Goal: Download file/media

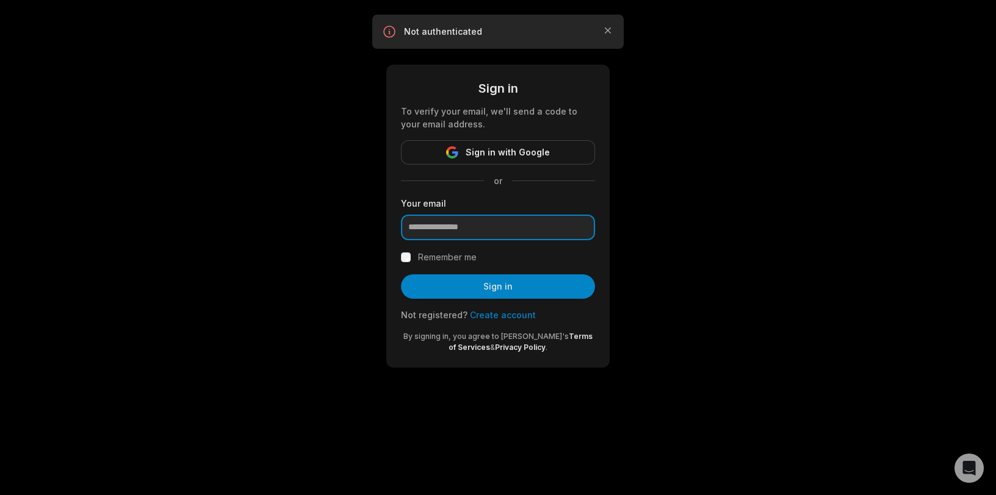
click at [492, 222] on input "email" at bounding box center [498, 228] width 194 height 26
type input "**********"
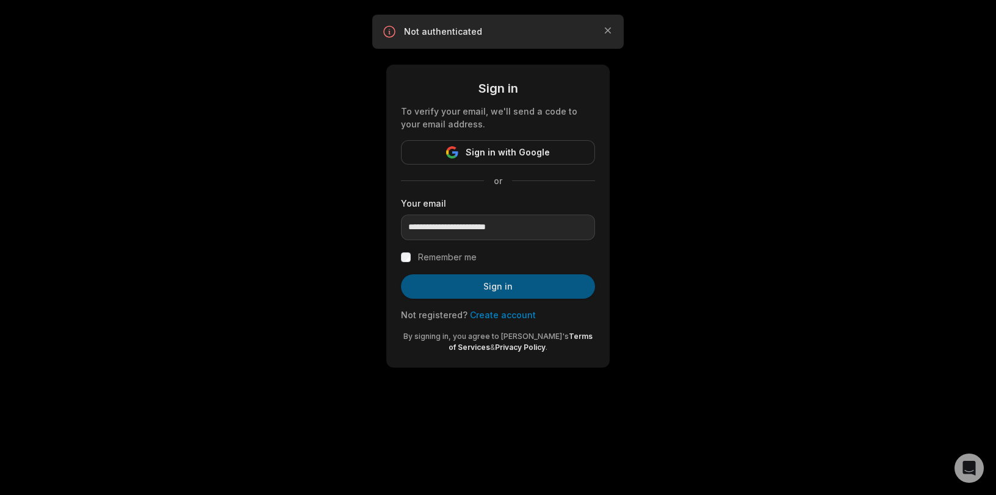
click at [499, 290] on button "Sign in" at bounding box center [498, 287] width 194 height 24
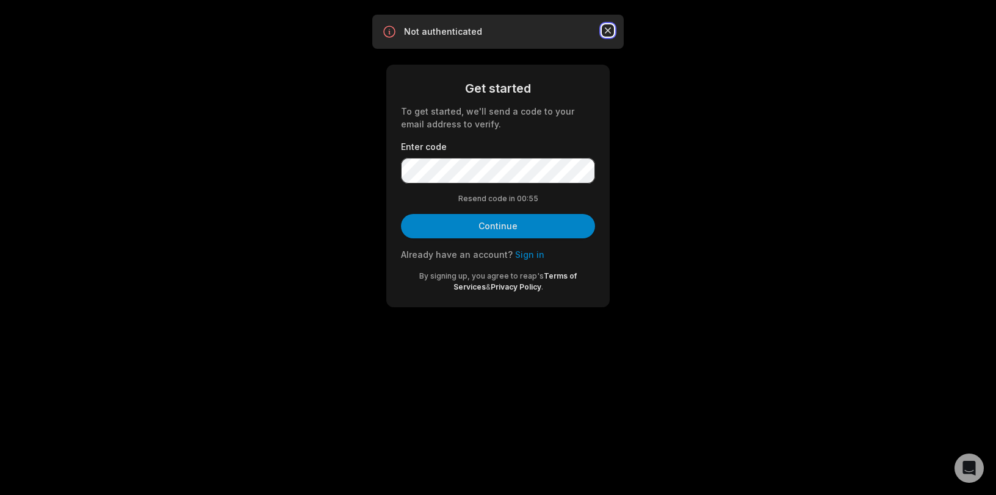
click at [608, 35] on icon "button" at bounding box center [608, 30] width 12 height 12
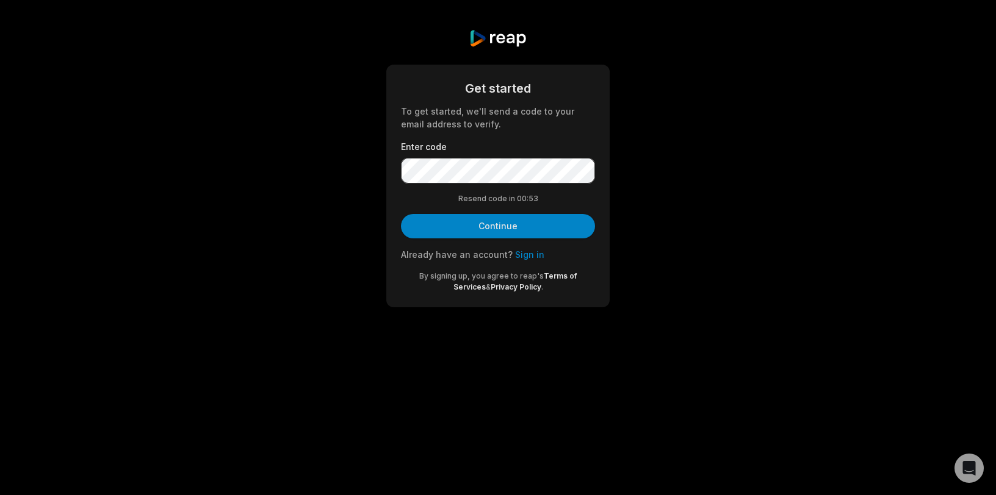
click at [521, 257] on link "Sign in" at bounding box center [529, 255] width 29 height 10
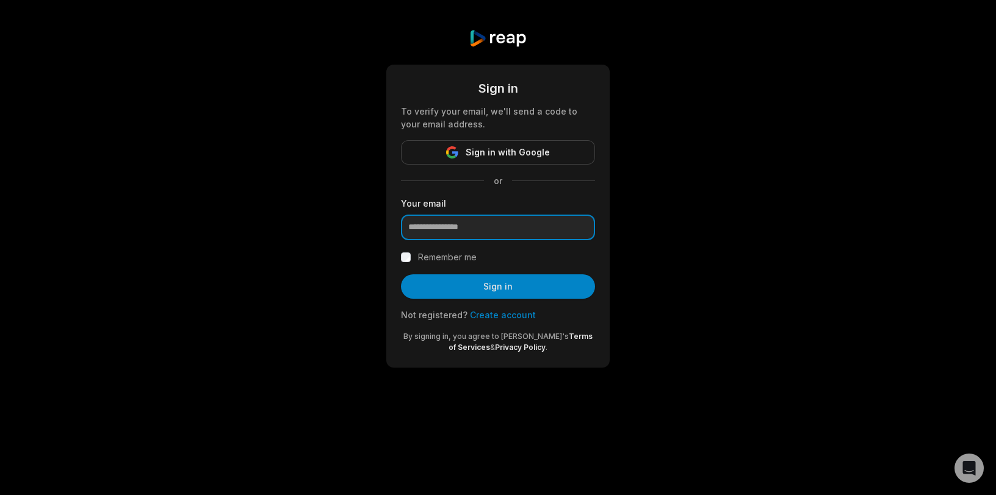
click at [506, 226] on input "email" at bounding box center [498, 228] width 194 height 26
type input "**********"
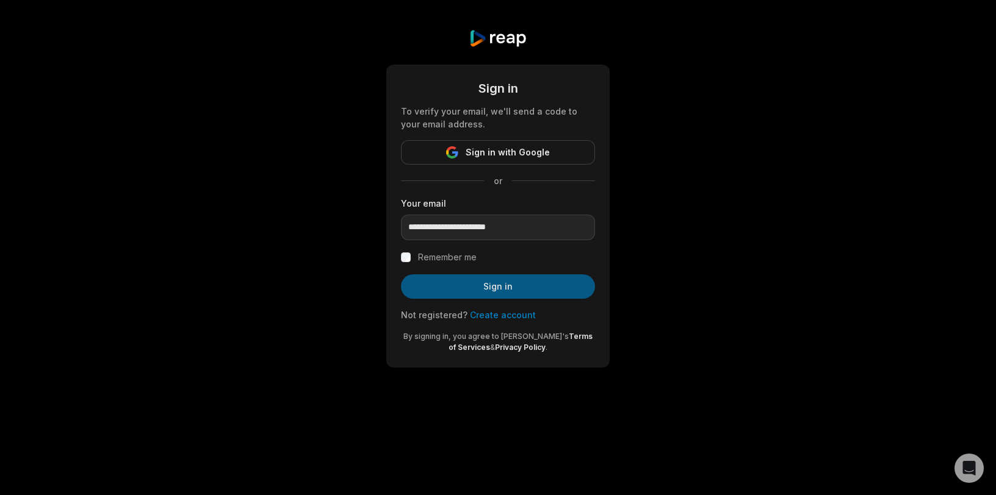
click at [494, 286] on button "Sign in" at bounding box center [498, 287] width 194 height 24
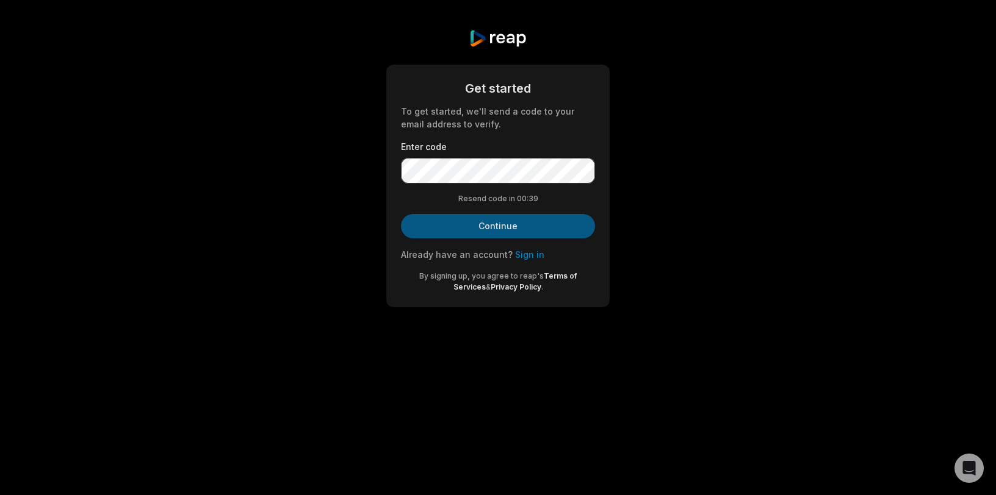
click at [476, 229] on button "Continue" at bounding box center [498, 226] width 194 height 24
click at [518, 222] on button "Continue" at bounding box center [498, 226] width 194 height 24
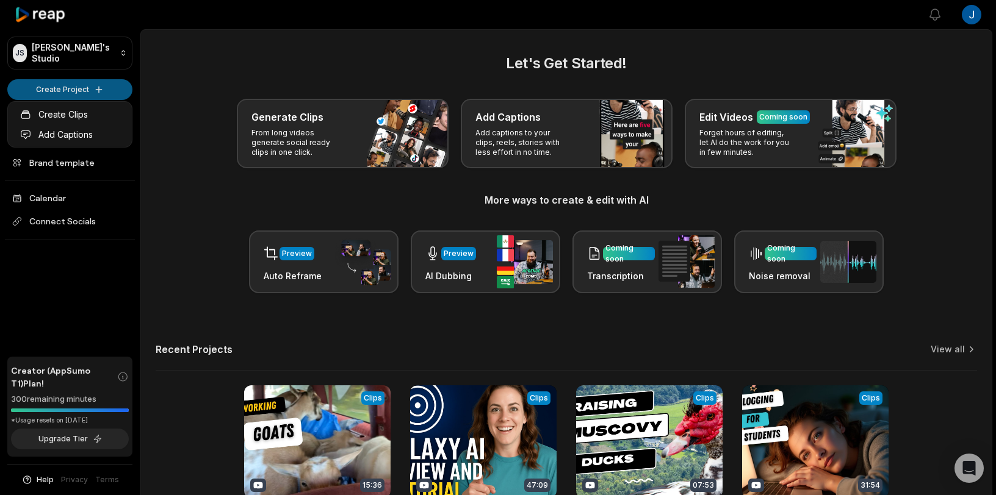
click at [93, 82] on html "JS [PERSON_NAME]'s Studio Create Project Home Projects Brand template Calendar …" at bounding box center [498, 247] width 996 height 495
click at [72, 118] on link "Create Clips" at bounding box center [69, 114] width 119 height 20
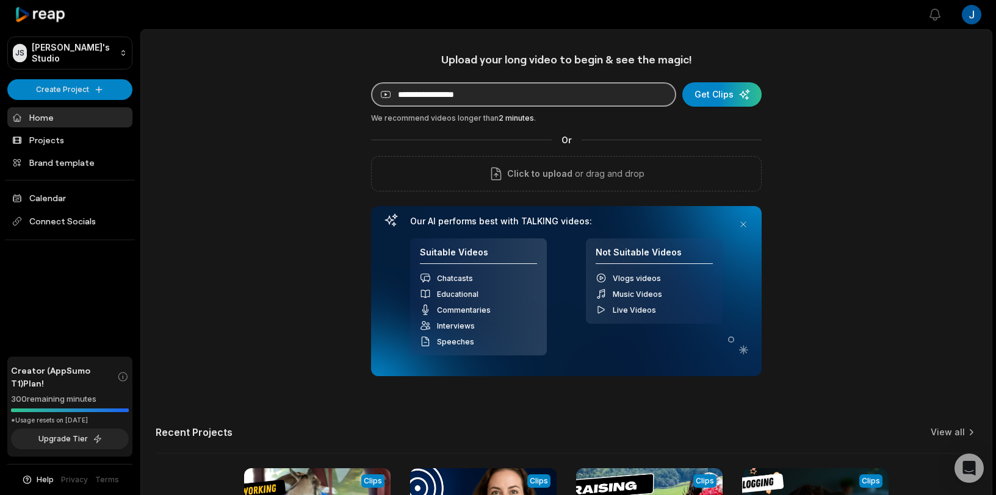
click at [469, 96] on input at bounding box center [523, 94] width 305 height 24
paste input "**********"
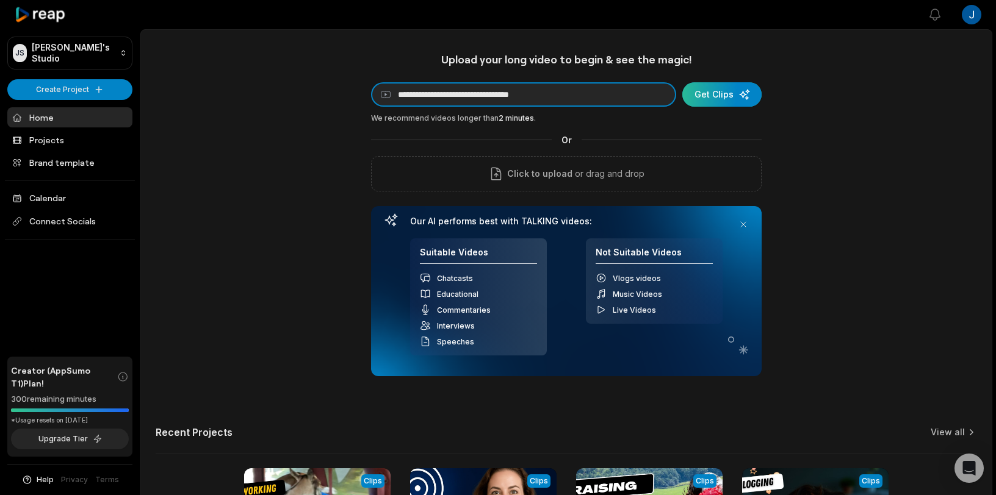
type input "**********"
click at [702, 99] on div "submit" at bounding box center [721, 94] width 79 height 24
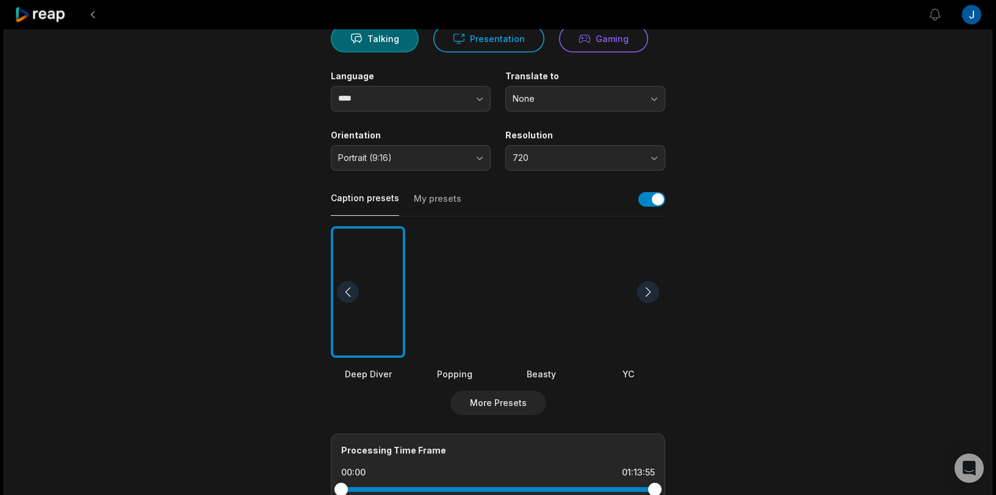
scroll to position [137, 0]
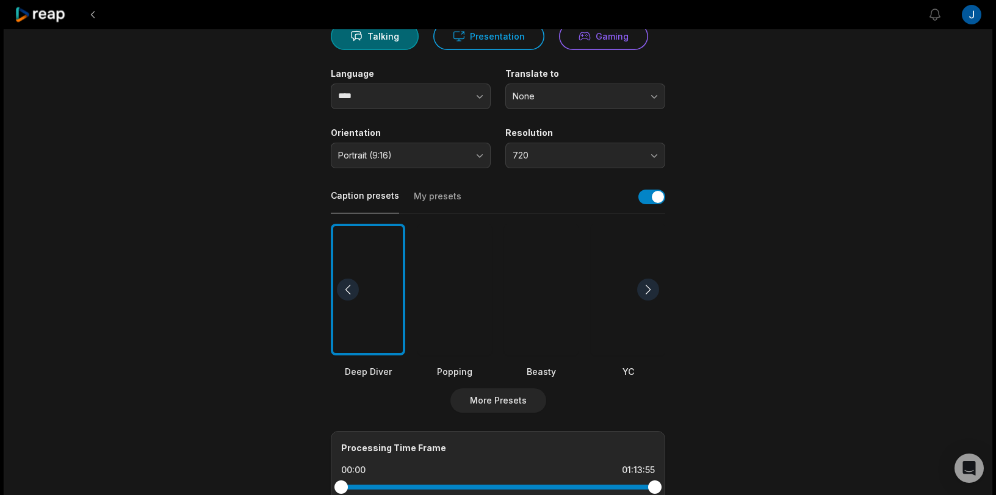
click at [536, 289] on div at bounding box center [541, 290] width 74 height 132
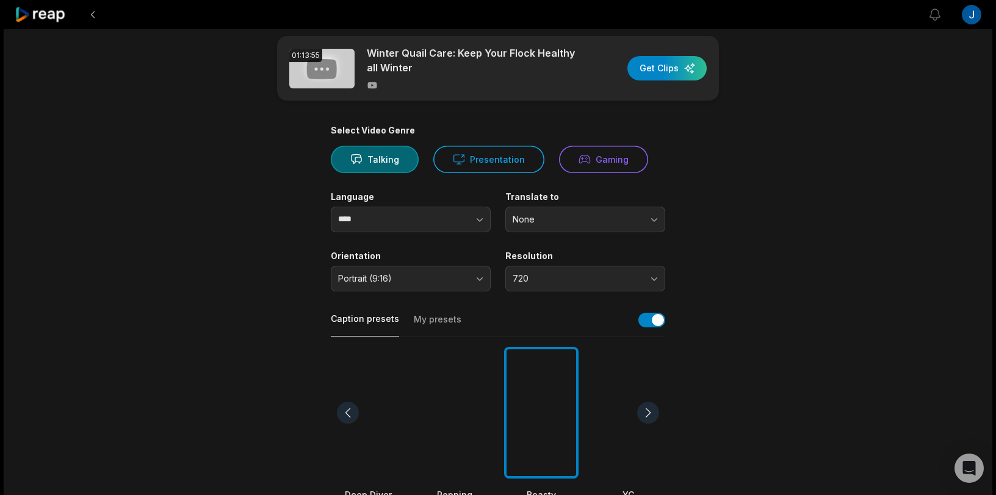
scroll to position [0, 0]
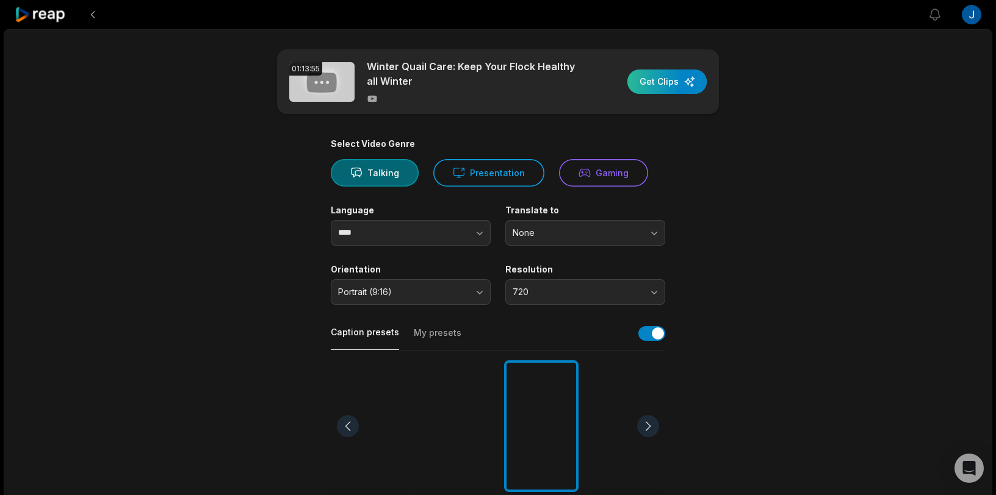
click at [681, 76] on div "button" at bounding box center [666, 82] width 79 height 24
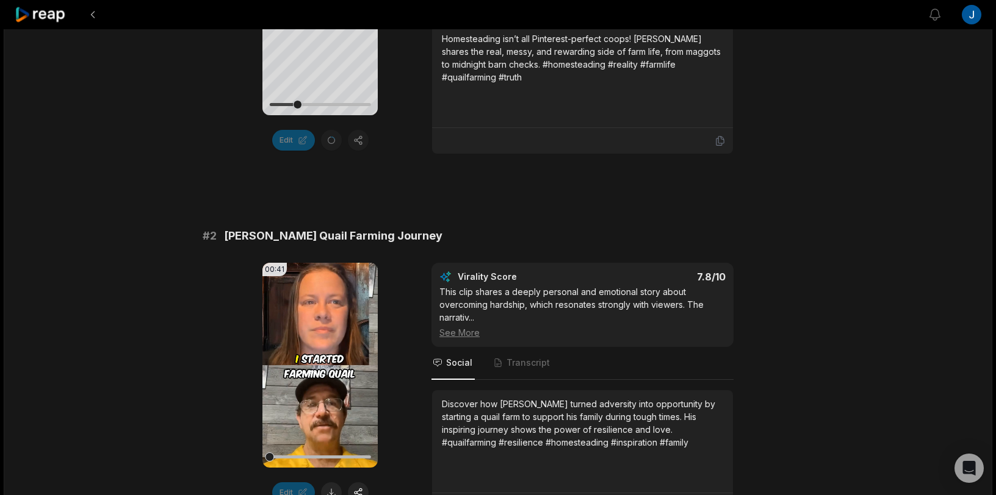
scroll to position [478, 0]
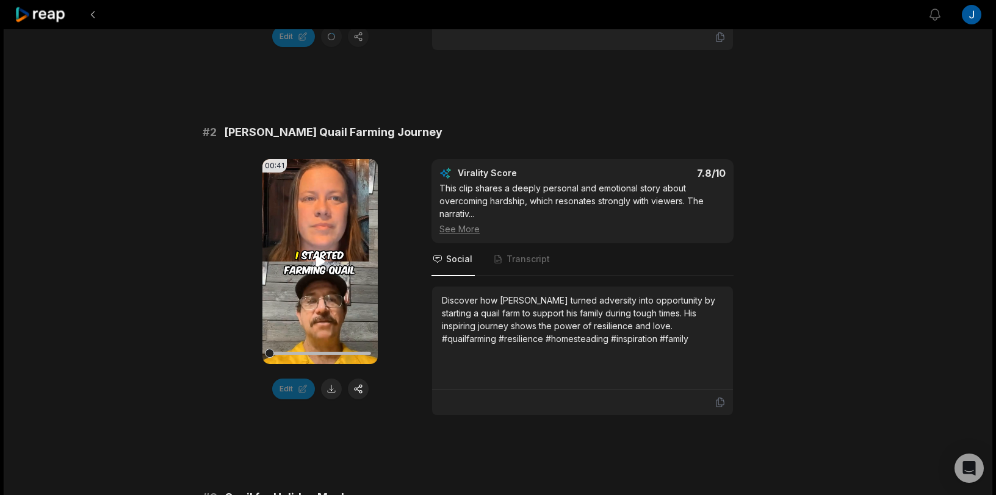
click at [318, 267] on icon at bounding box center [320, 261] width 15 height 15
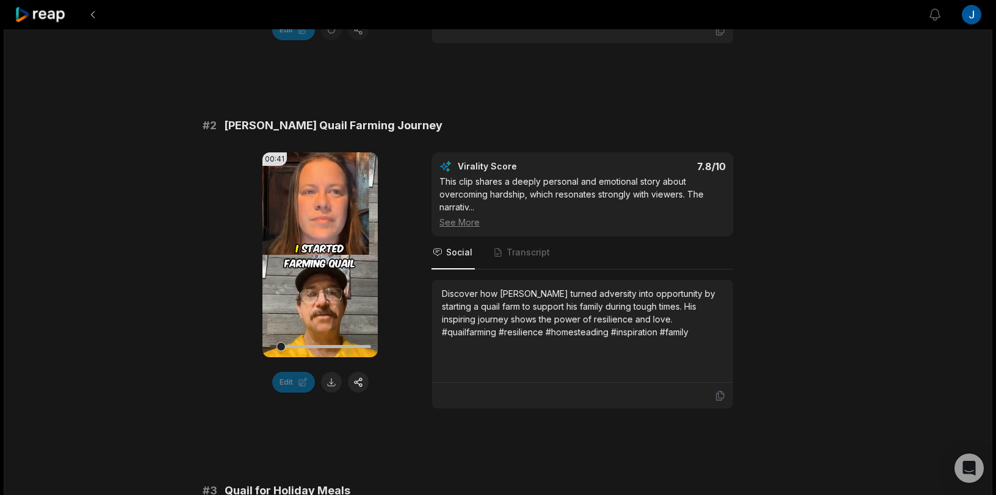
scroll to position [489, 0]
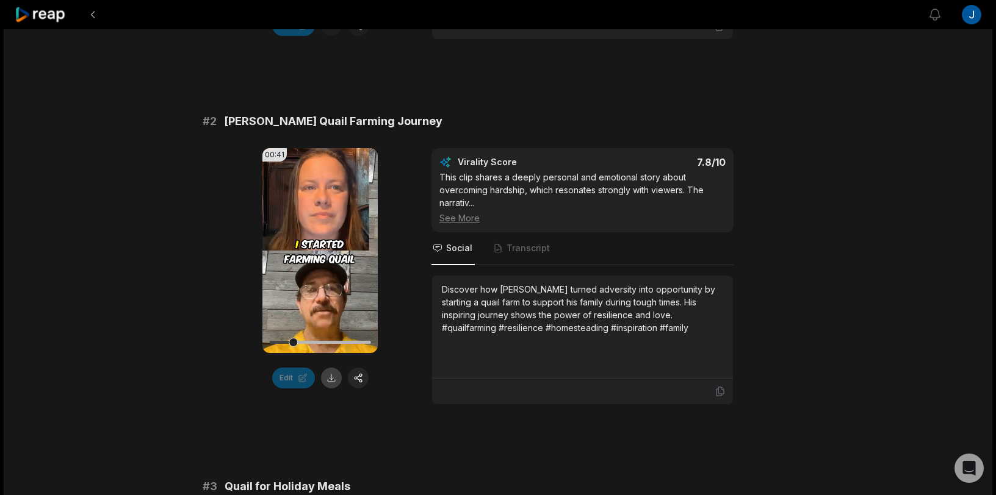
click at [330, 376] on button at bounding box center [331, 378] width 21 height 21
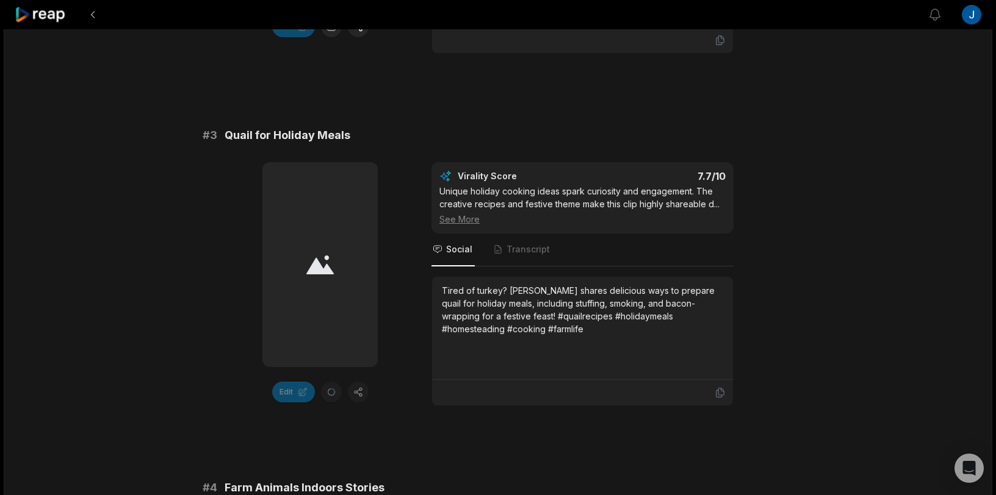
scroll to position [878, 0]
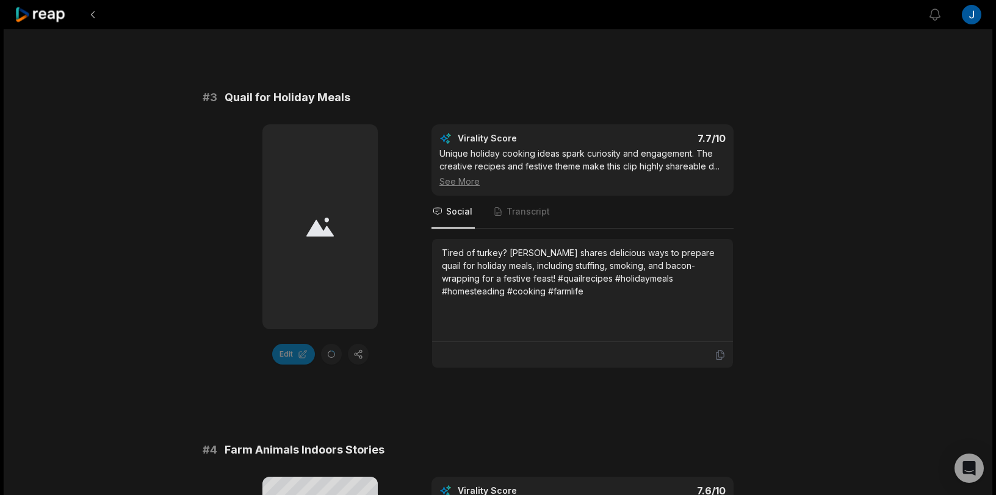
click at [329, 248] on div at bounding box center [319, 226] width 115 height 205
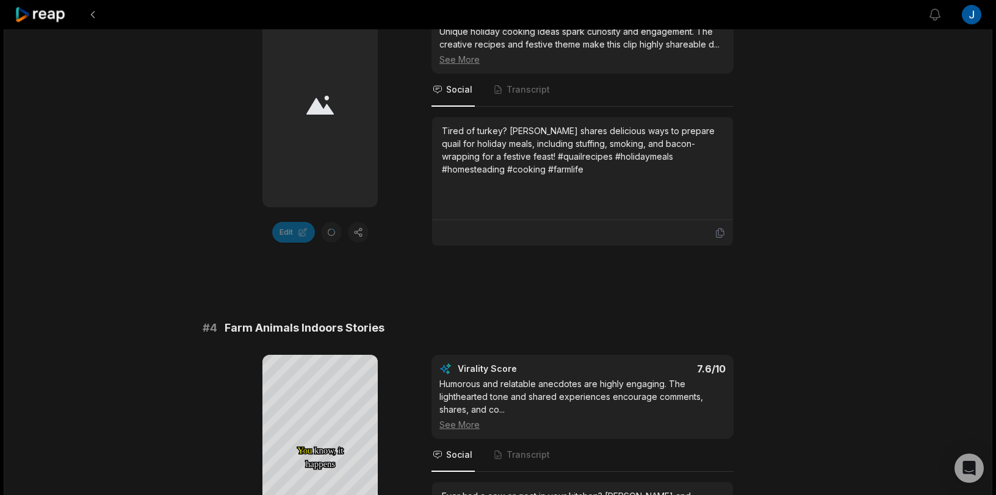
scroll to position [1219, 0]
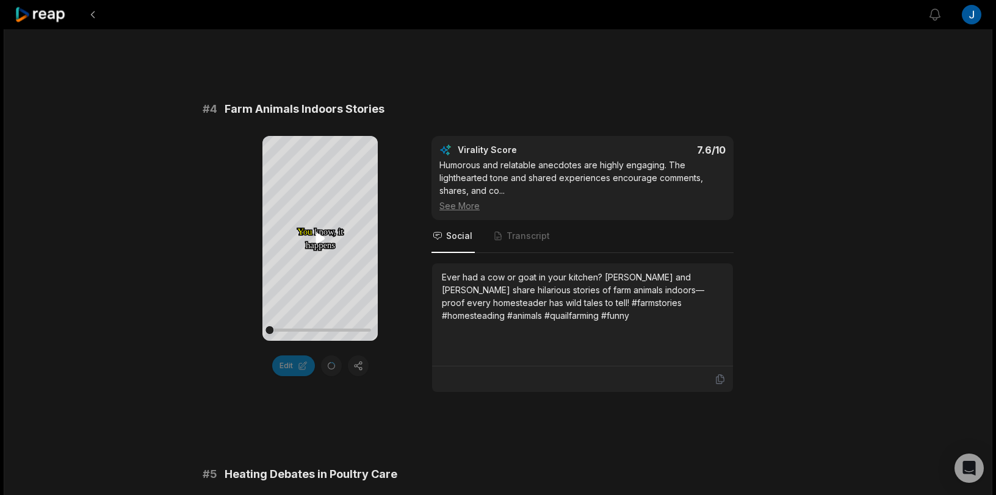
click at [320, 232] on icon at bounding box center [320, 238] width 15 height 15
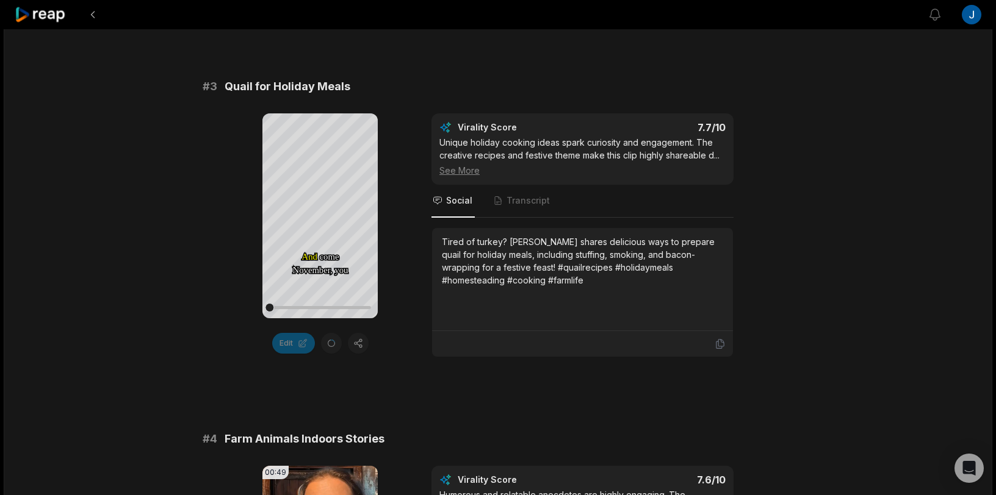
scroll to position [838, 0]
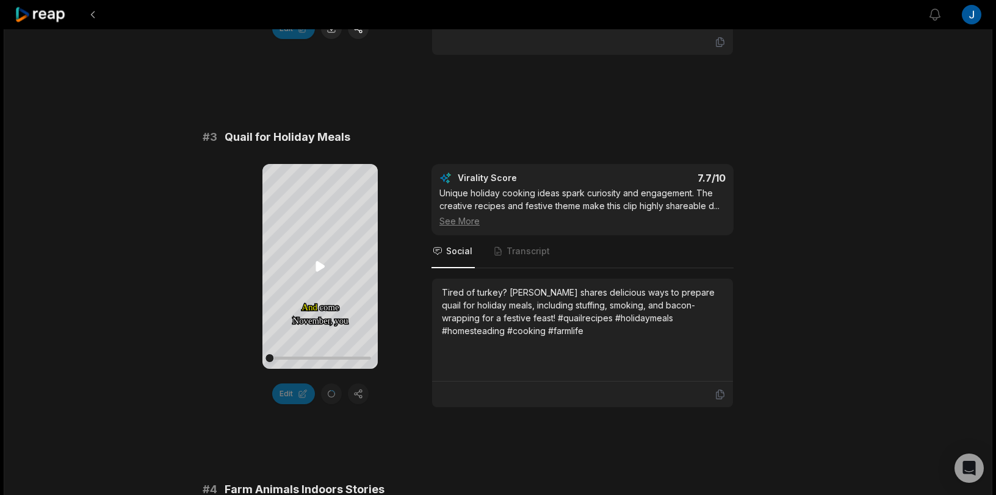
click at [320, 262] on icon at bounding box center [320, 266] width 15 height 15
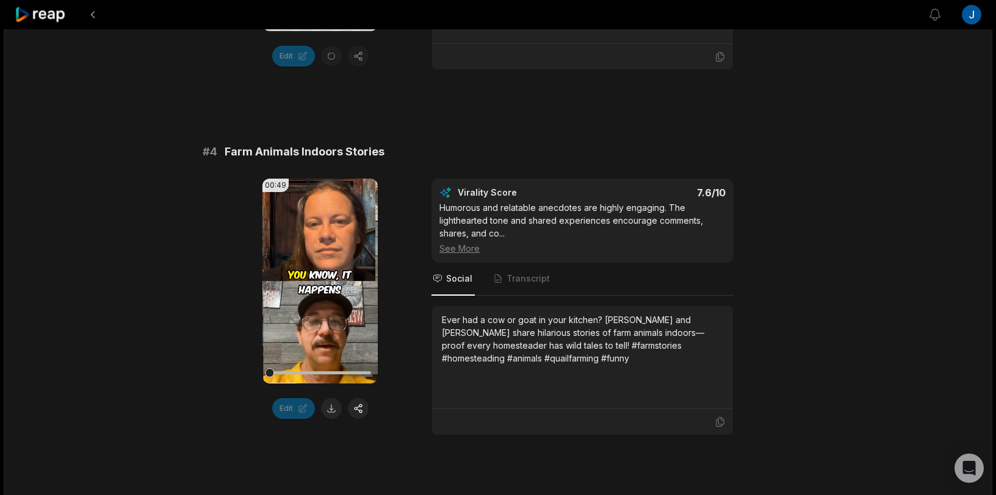
scroll to position [1189, 0]
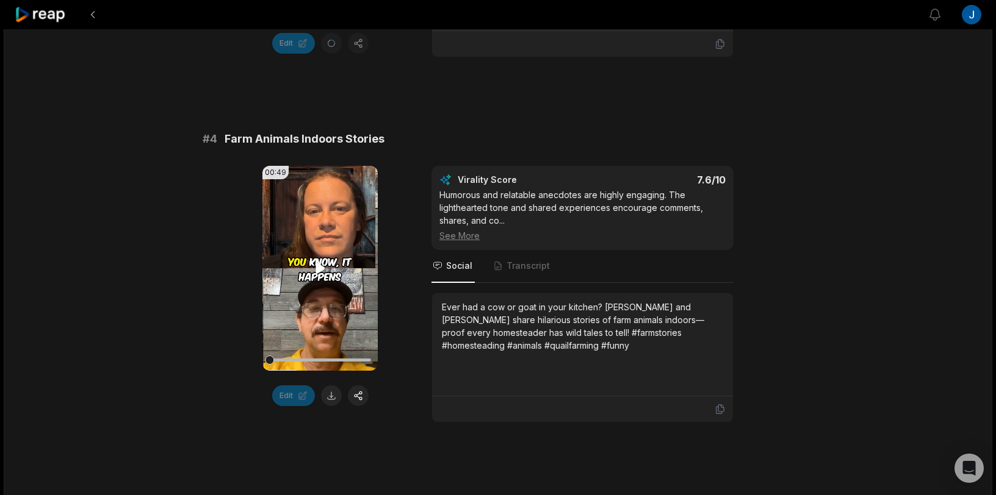
click at [320, 265] on icon at bounding box center [320, 268] width 15 height 15
click at [333, 395] on button at bounding box center [331, 396] width 21 height 21
click at [282, 269] on video "Your browser does not support mp4 format." at bounding box center [319, 268] width 115 height 205
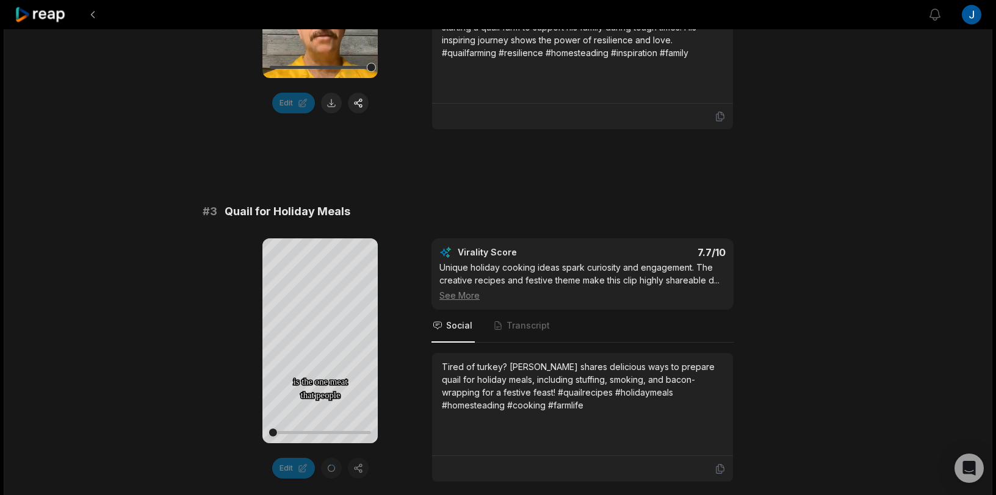
scroll to position [788, 0]
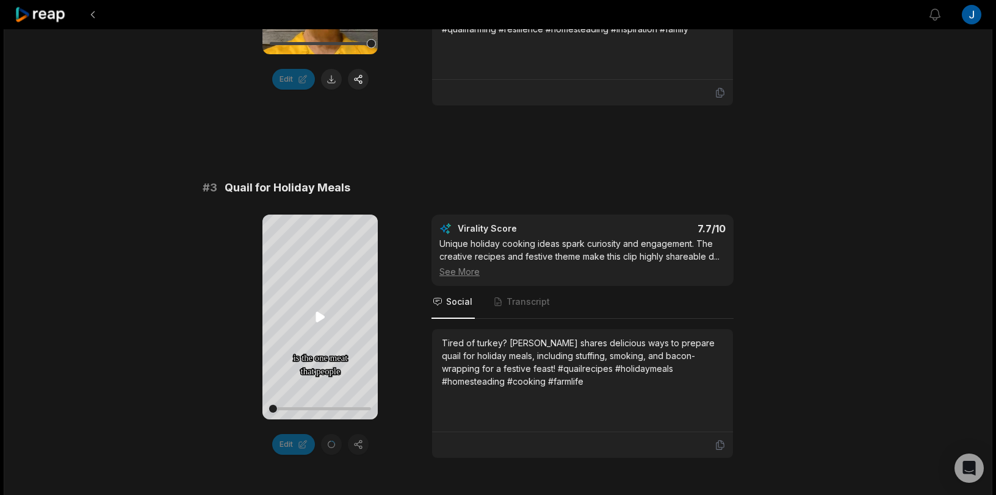
click at [323, 314] on icon at bounding box center [320, 317] width 15 height 15
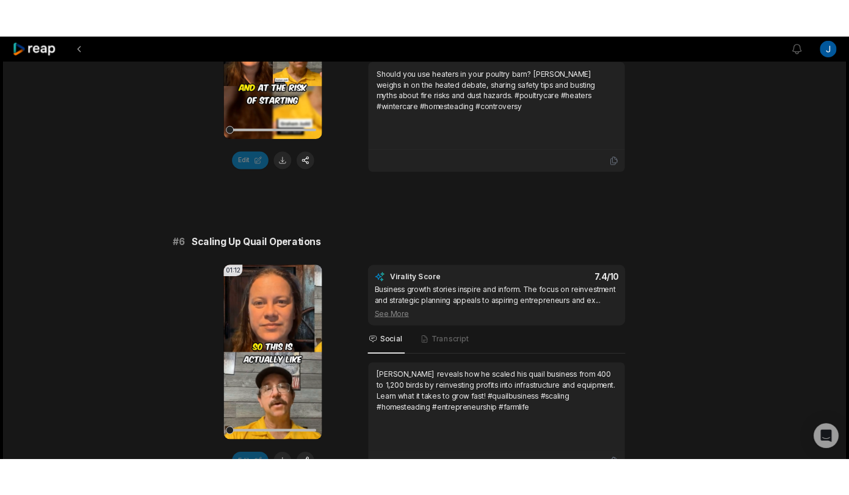
scroll to position [1933, 0]
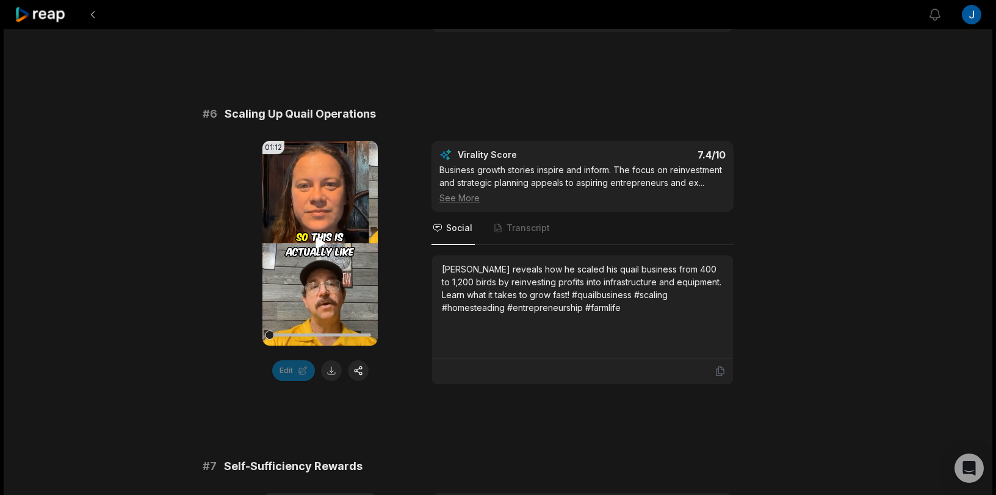
click at [321, 240] on icon at bounding box center [320, 243] width 15 height 15
click at [330, 370] on button at bounding box center [331, 371] width 21 height 21
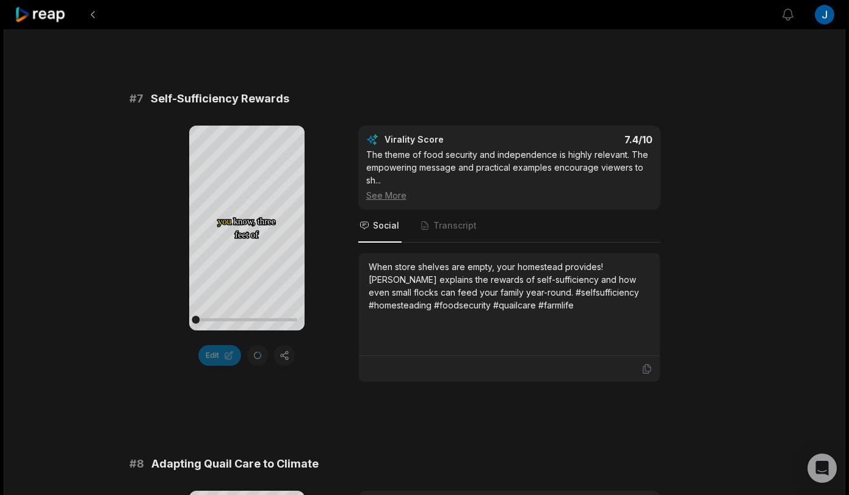
scroll to position [2316, 0]
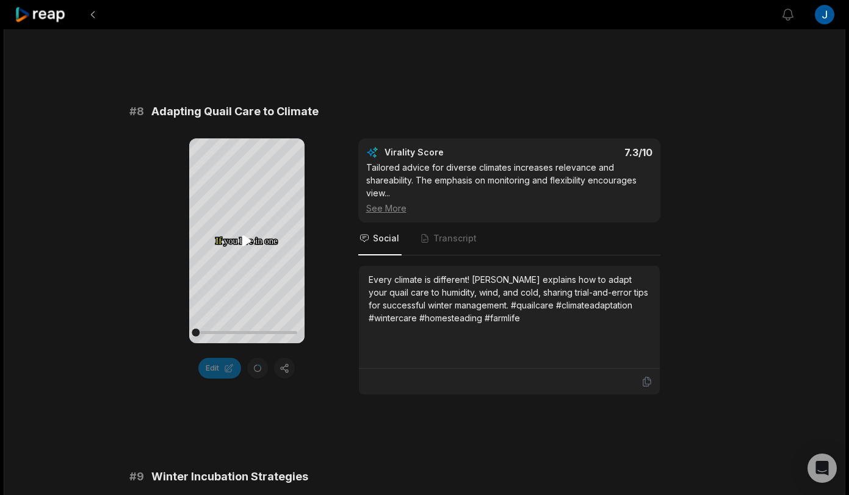
click at [249, 242] on icon at bounding box center [246, 241] width 9 height 10
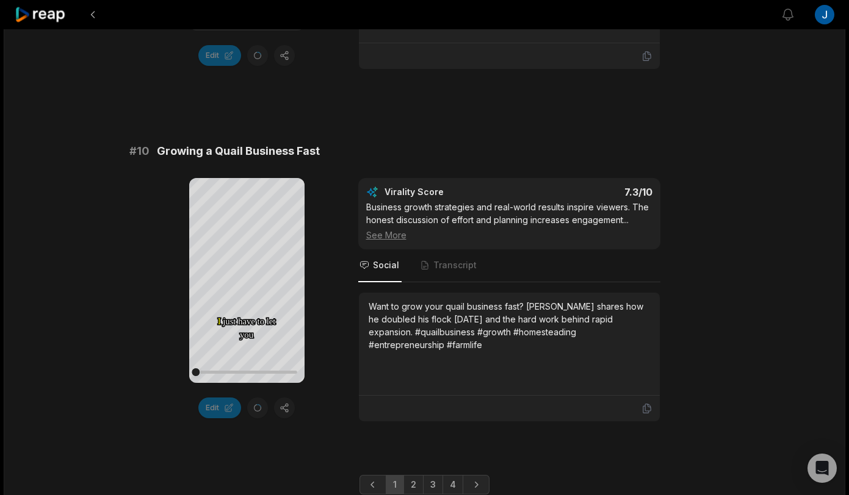
scroll to position [3381, 0]
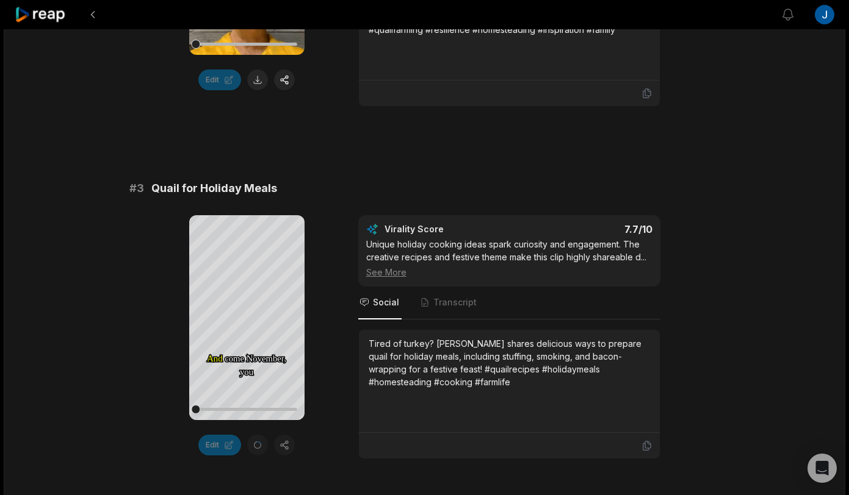
scroll to position [742, 0]
